Goal: Task Accomplishment & Management: Manage account settings

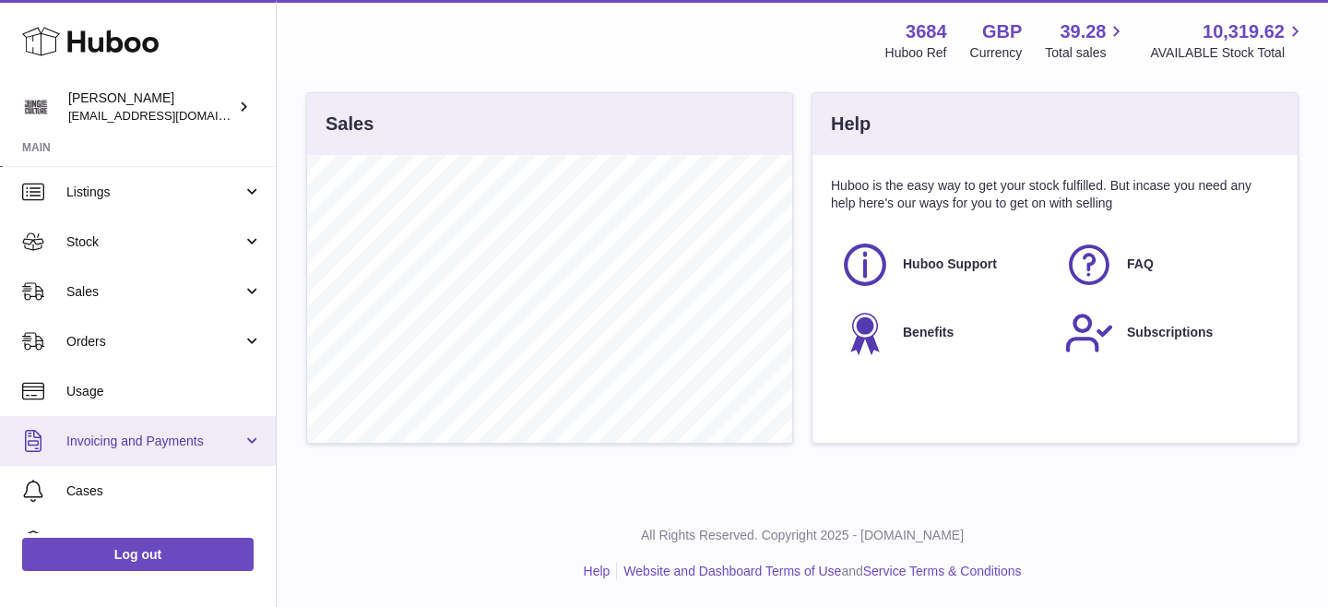
scroll to position [42, 0]
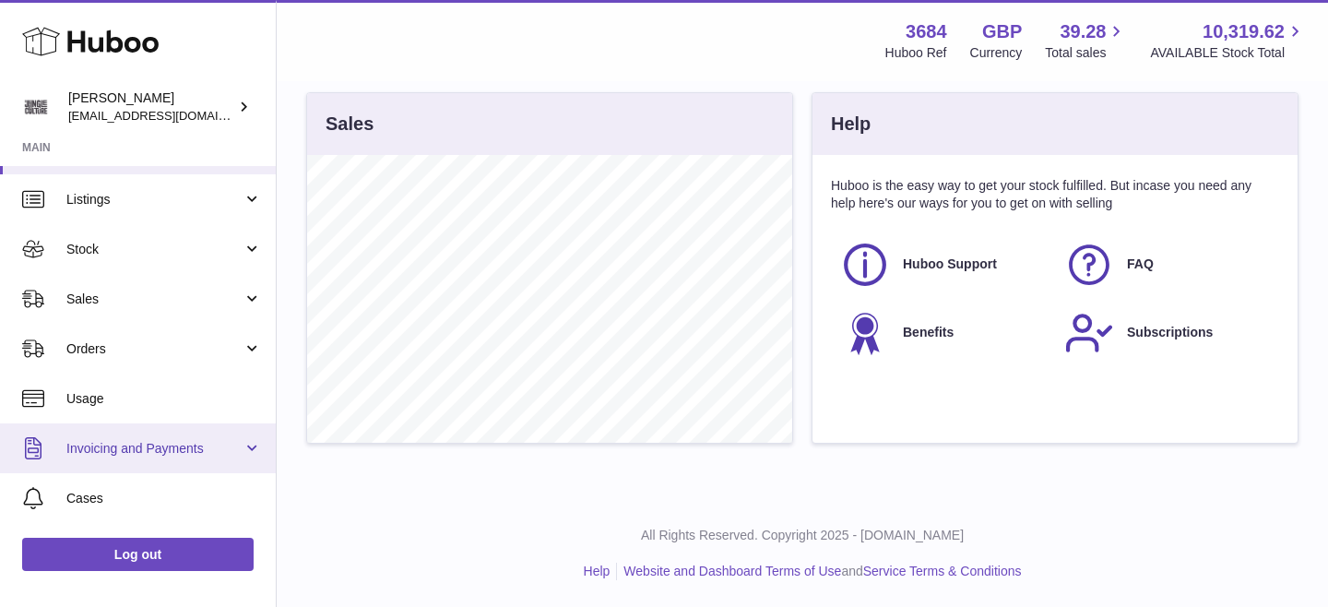
click at [240, 445] on link "Invoicing and Payments" at bounding box center [138, 448] width 276 height 50
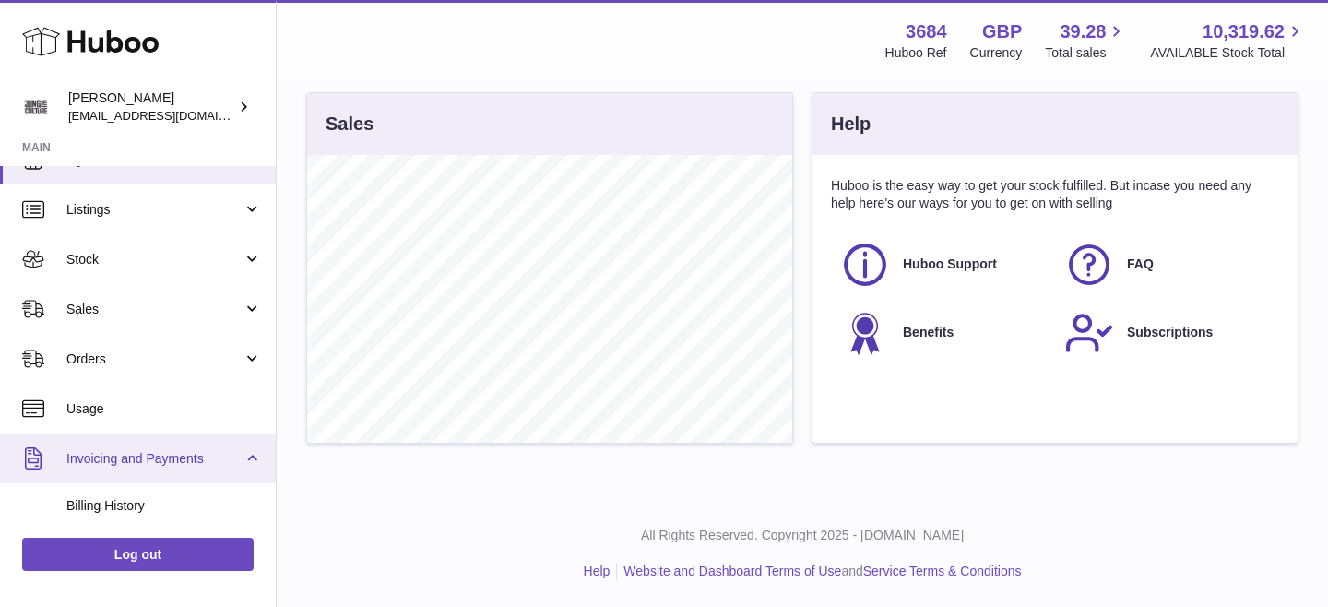
scroll to position [0, 0]
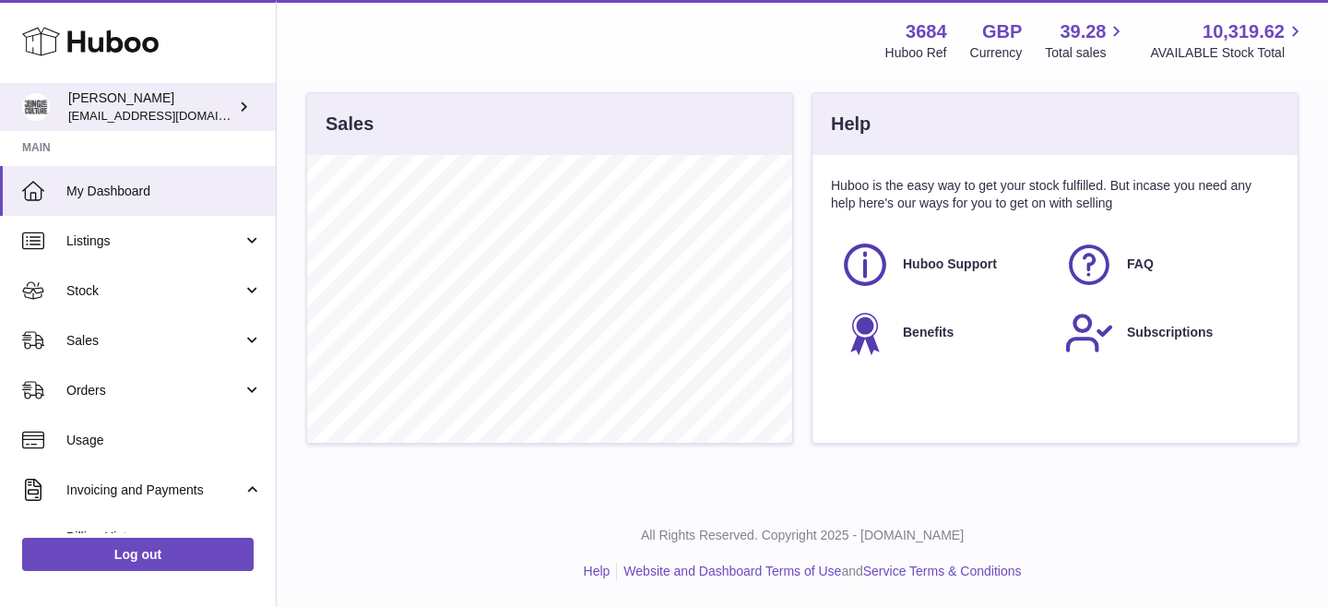
click at [234, 100] on icon at bounding box center [243, 106] width 19 height 19
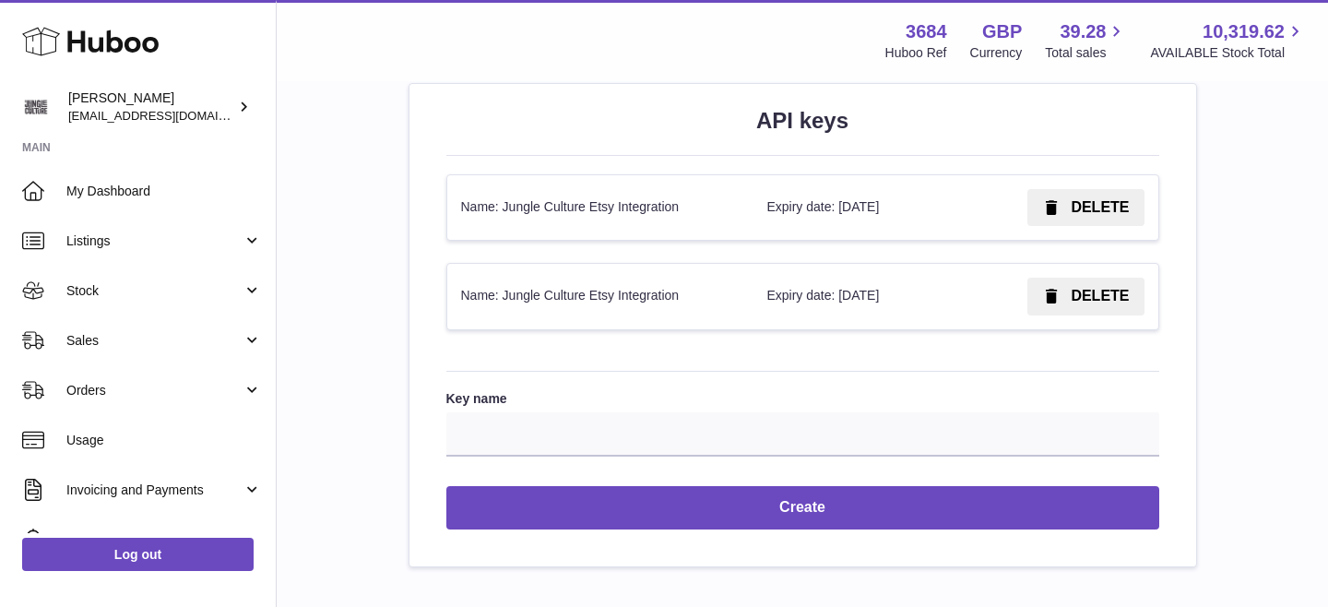
scroll to position [2241, 0]
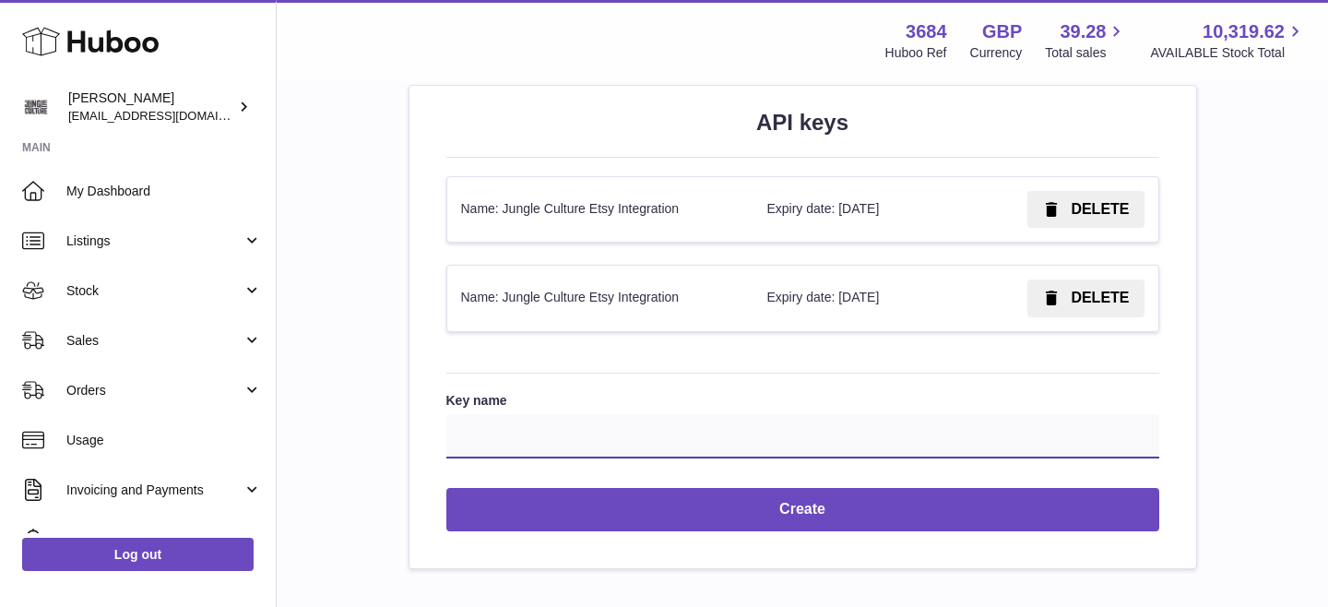
click at [557, 428] on input "Key name" at bounding box center [802, 436] width 713 height 44
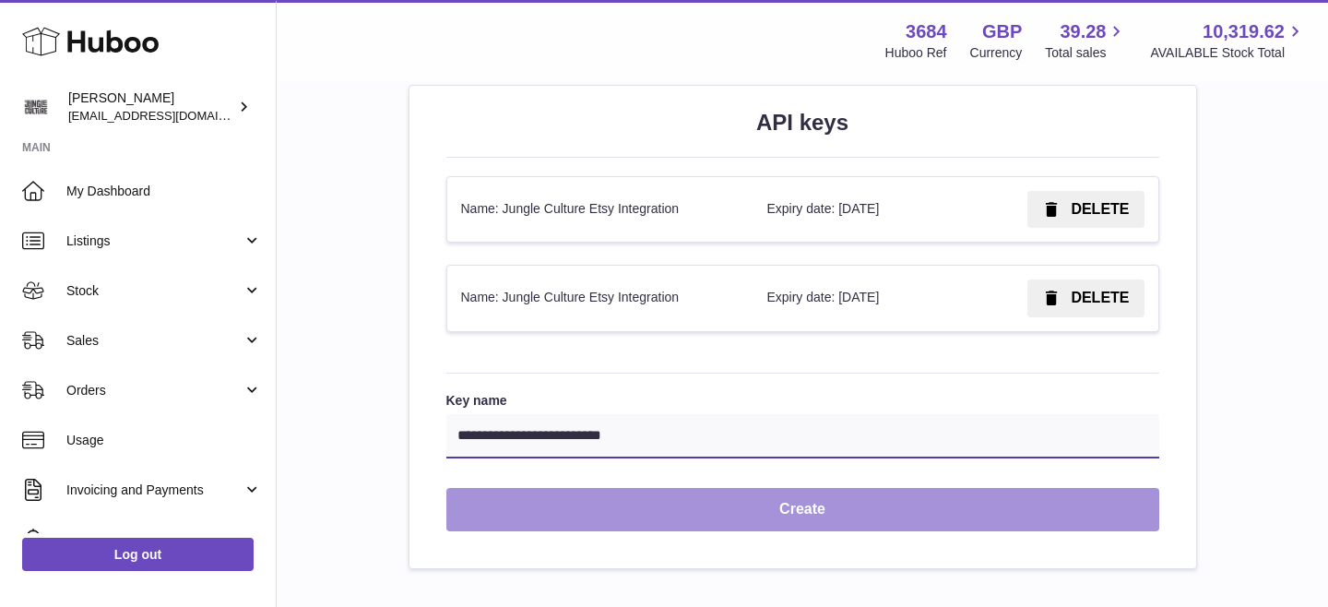
type input "**********"
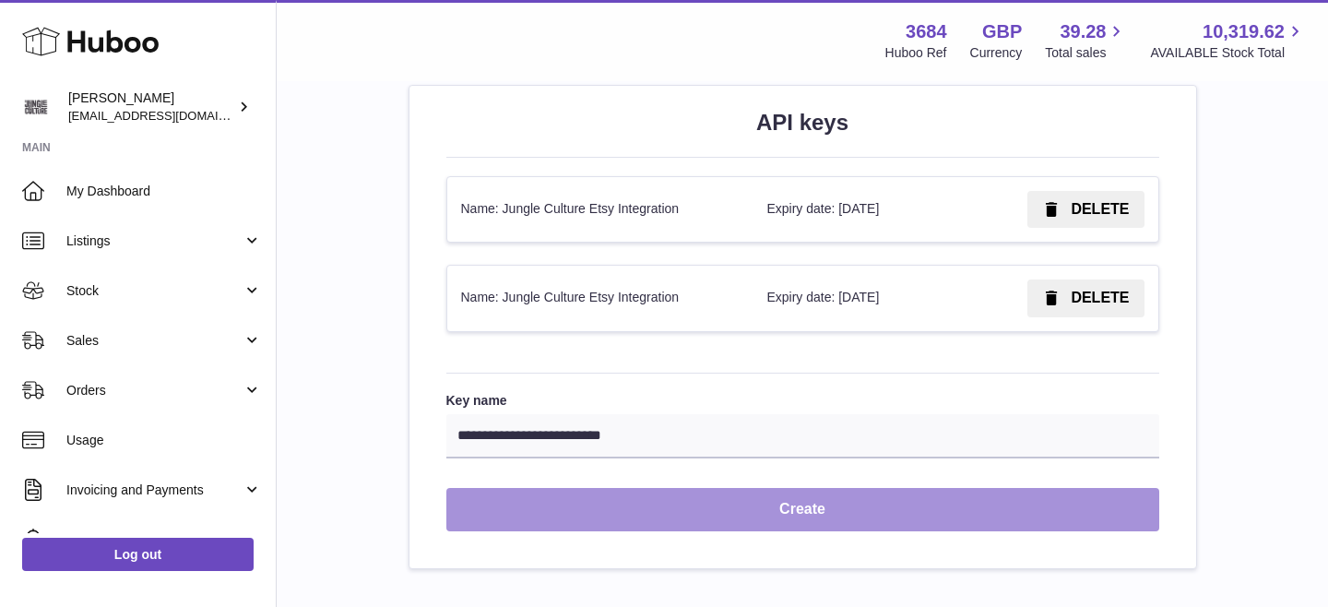
click at [655, 499] on button "Create" at bounding box center [802, 509] width 713 height 43
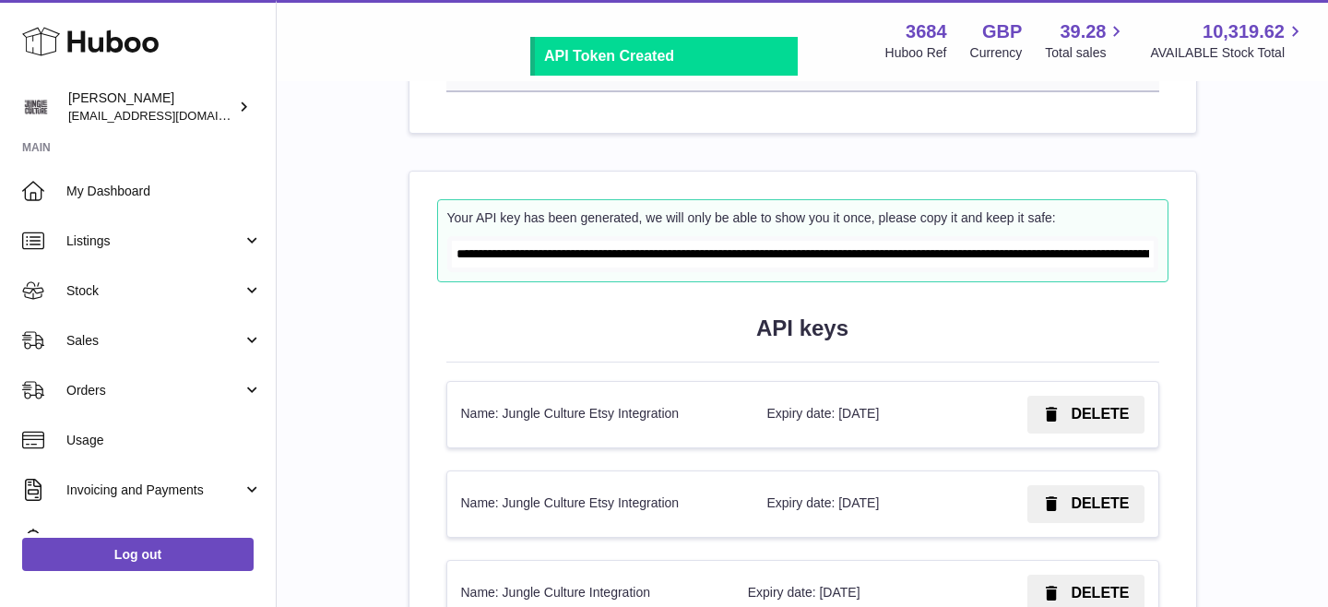
scroll to position [2150, 0]
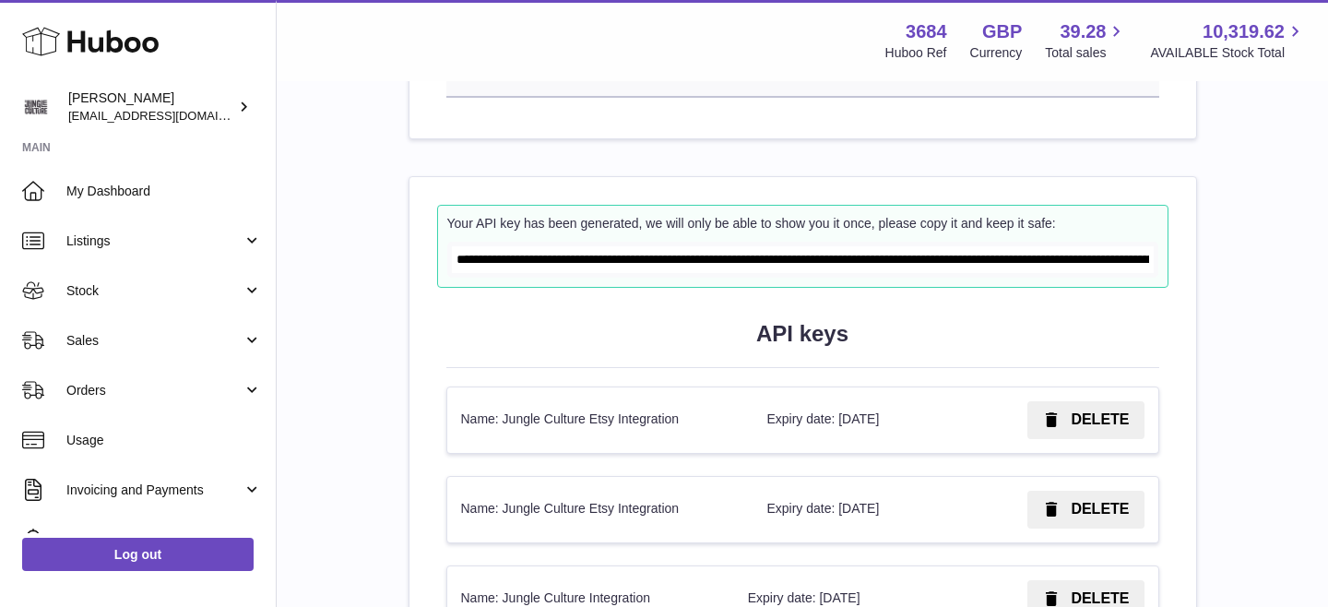
click at [566, 255] on input "**********" at bounding box center [803, 259] width 702 height 27
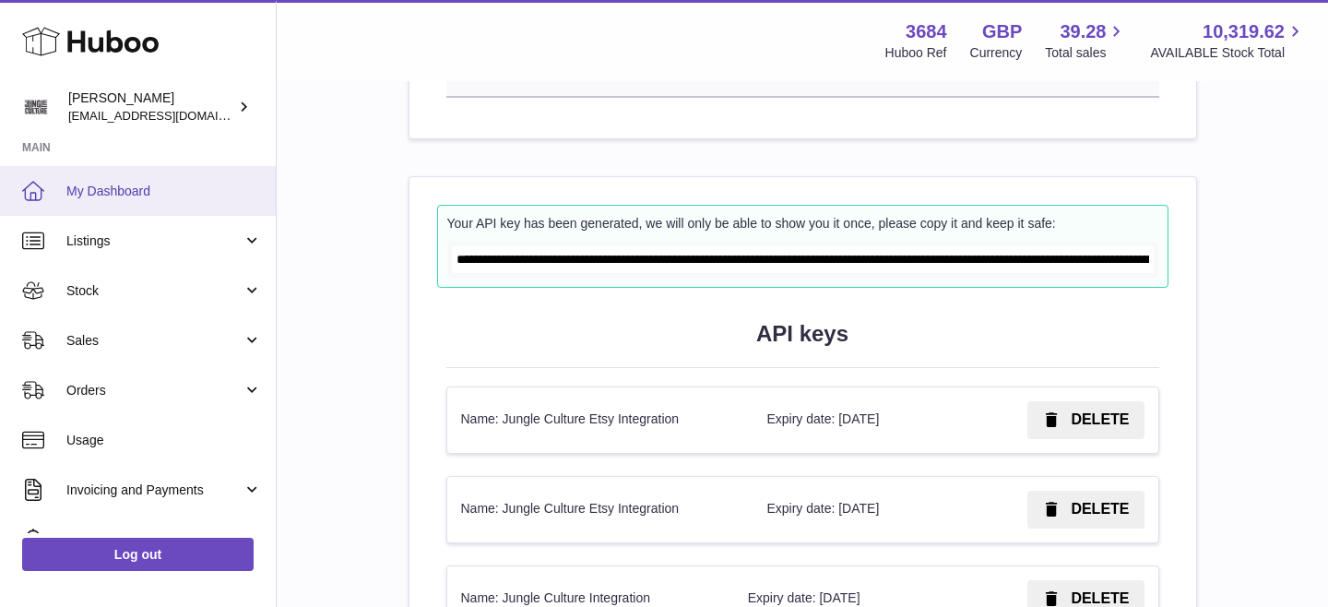
click at [140, 177] on link "My Dashboard" at bounding box center [138, 191] width 276 height 50
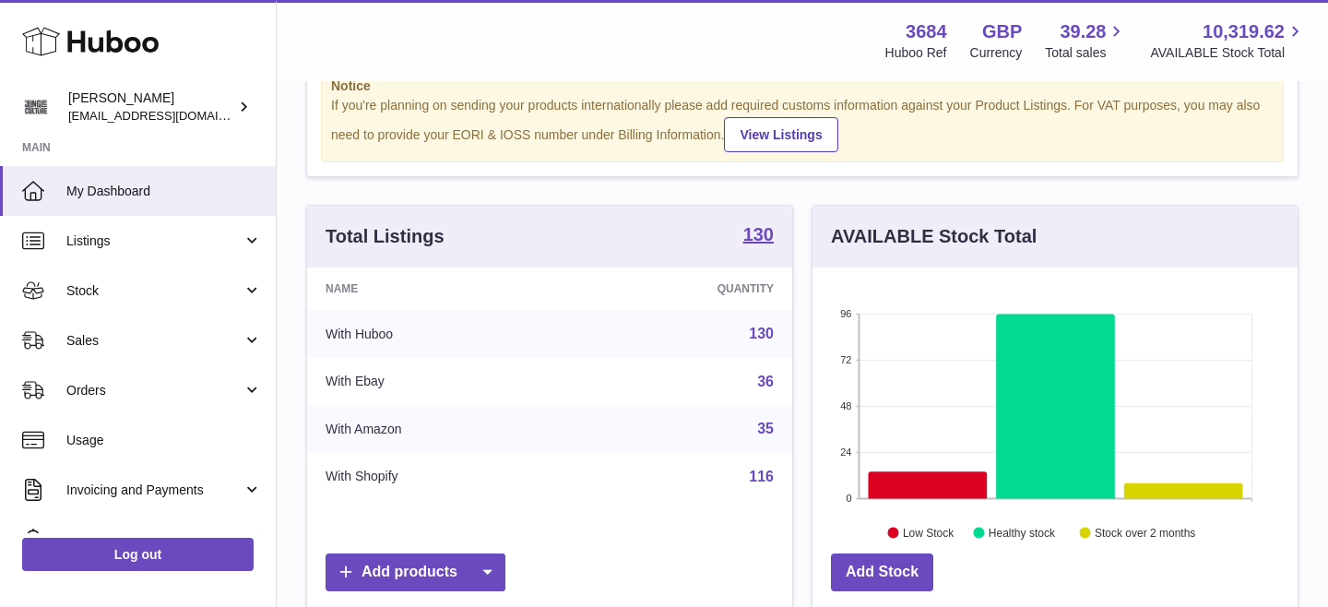
scroll to position [73, 0]
